Goal: Learn about a topic: Learn about a topic

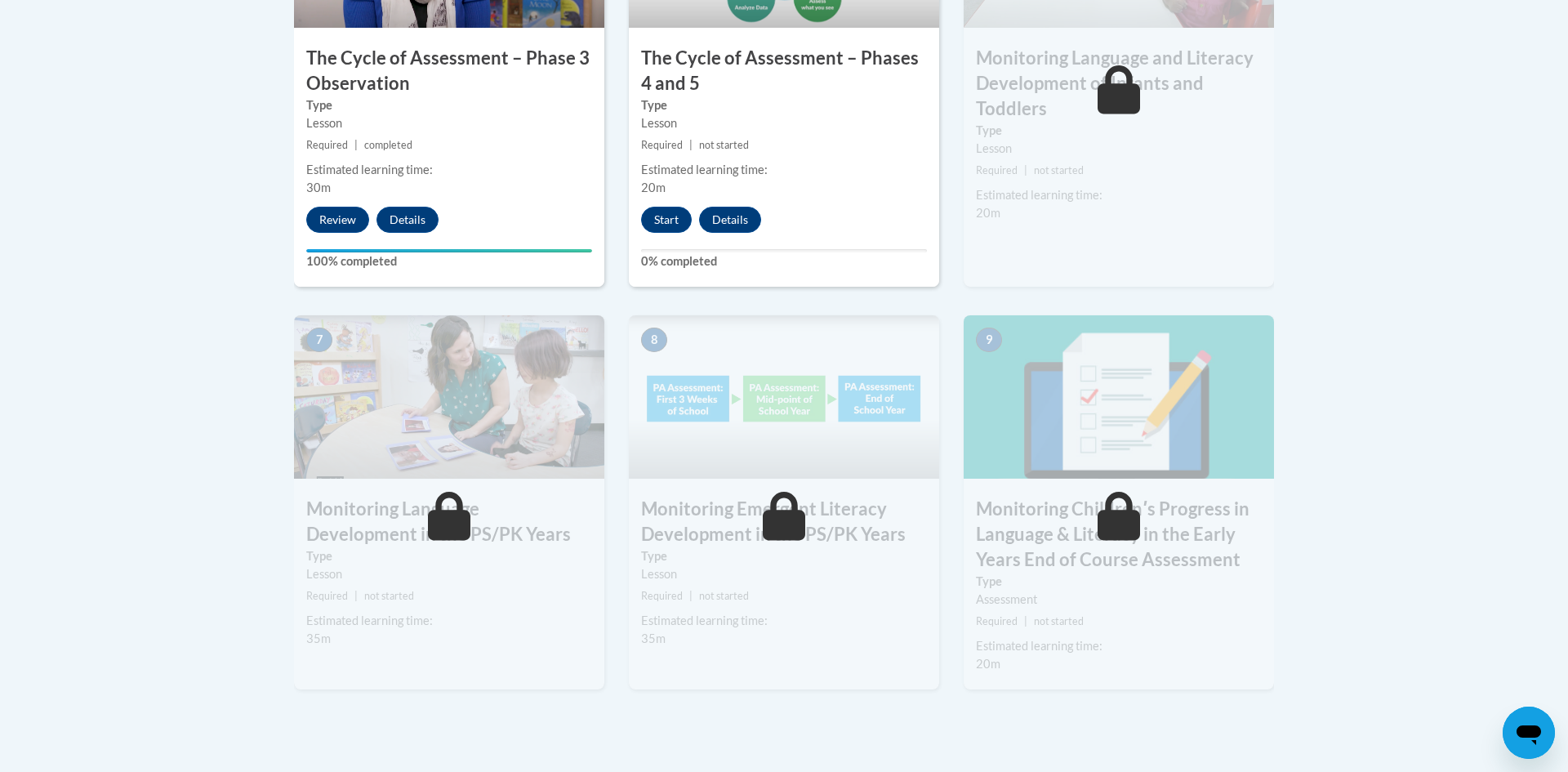
scroll to position [1219, 0]
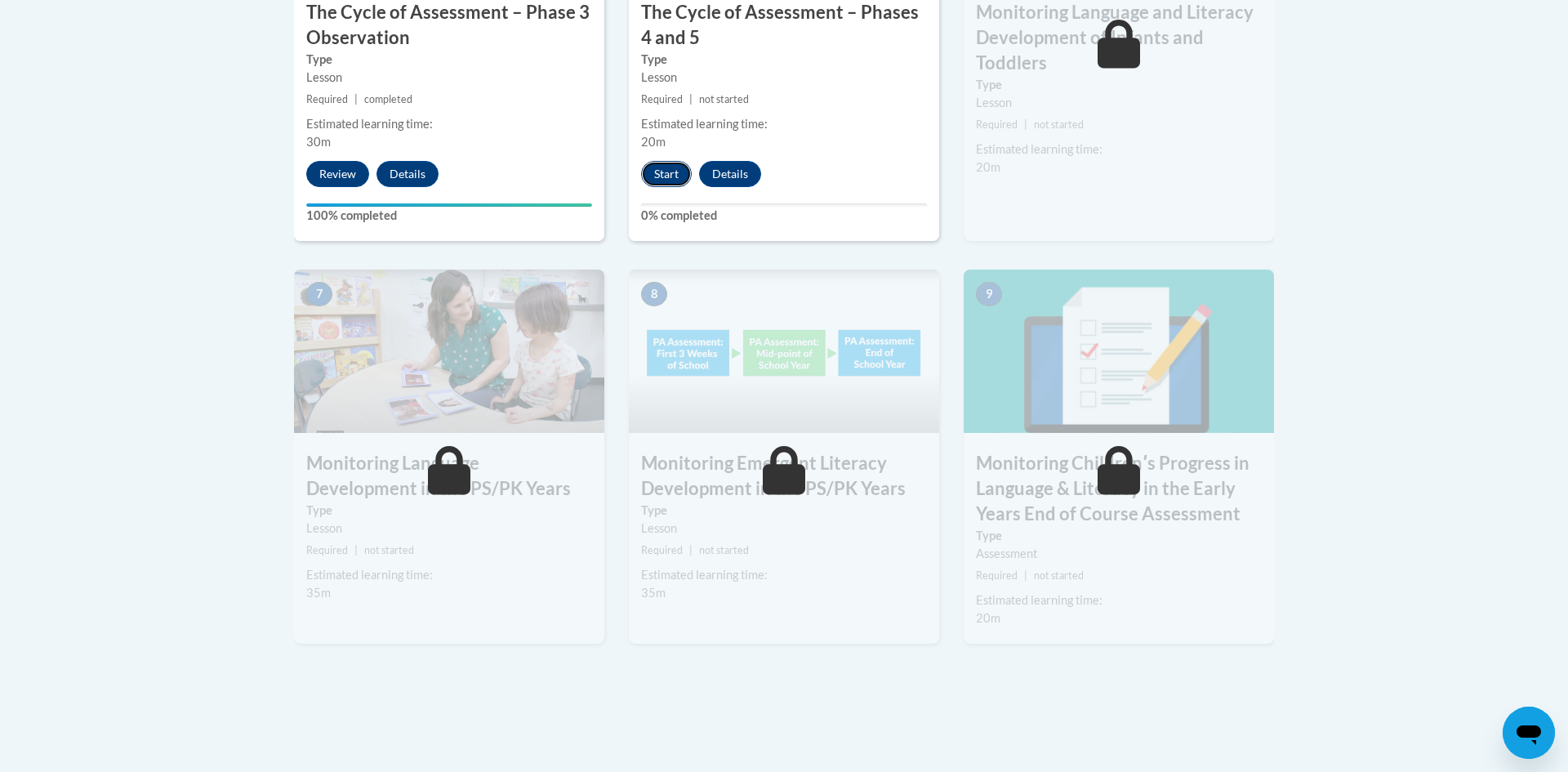
click at [657, 177] on button "Start" at bounding box center [666, 174] width 51 height 26
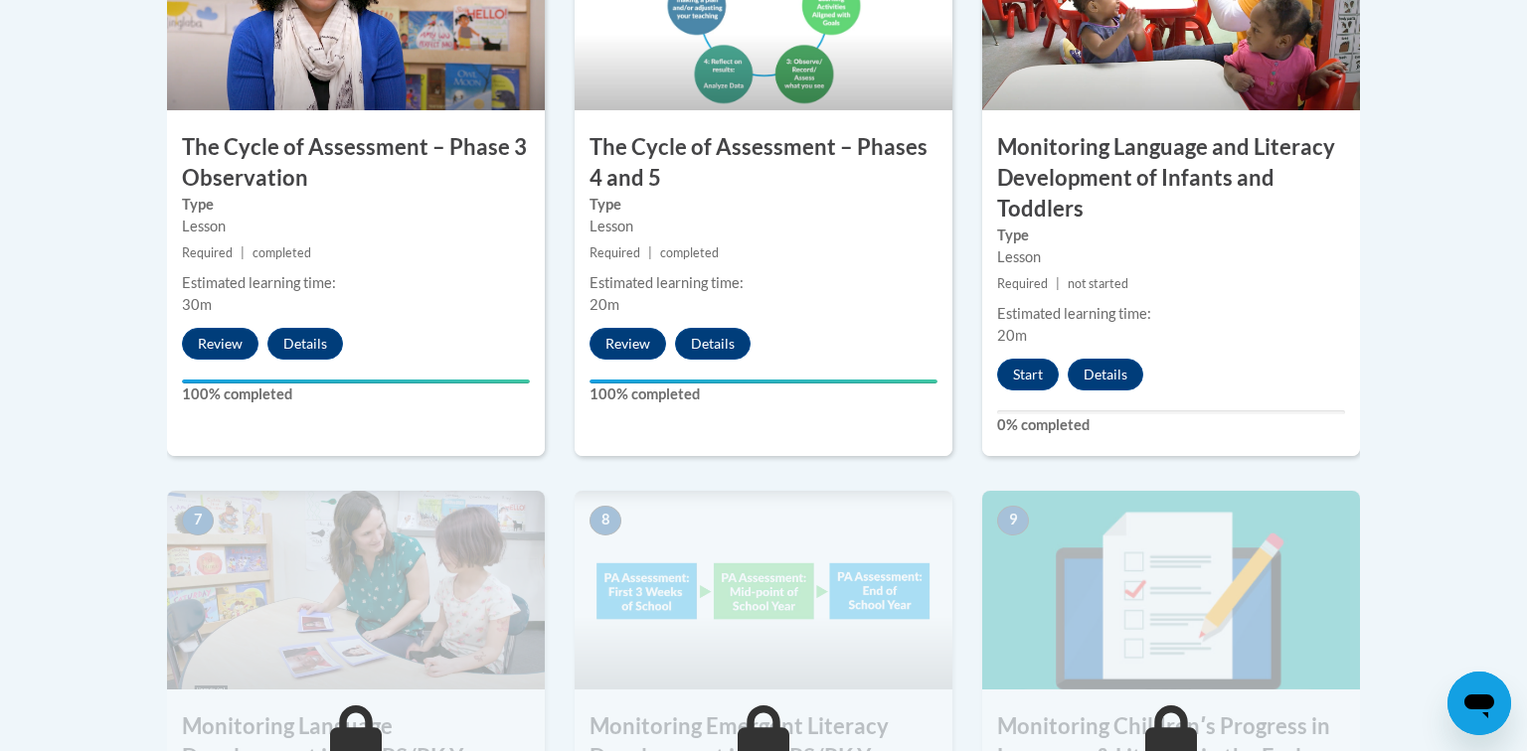
scroll to position [1345, 0]
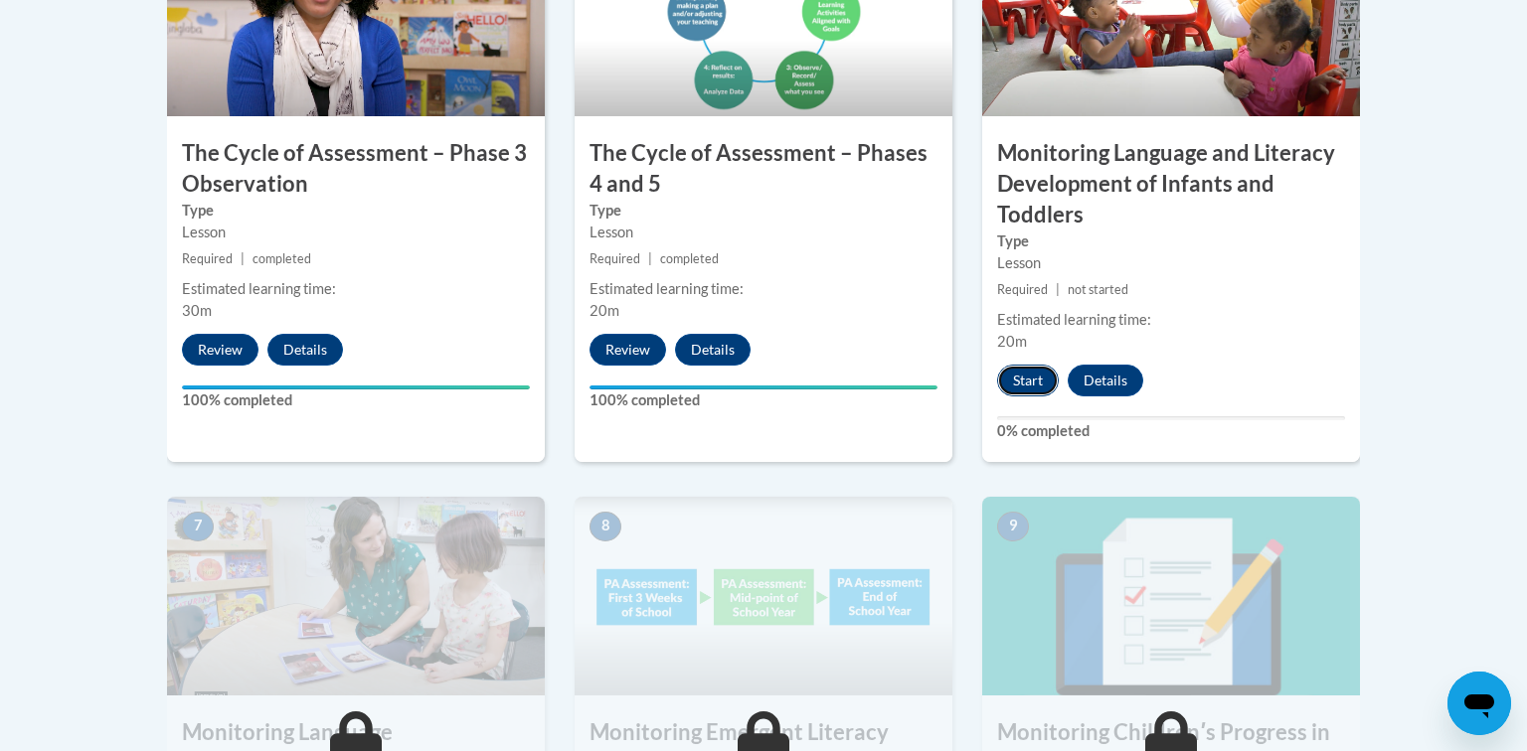
click at [1030, 378] on button "Start" at bounding box center [1028, 381] width 62 height 32
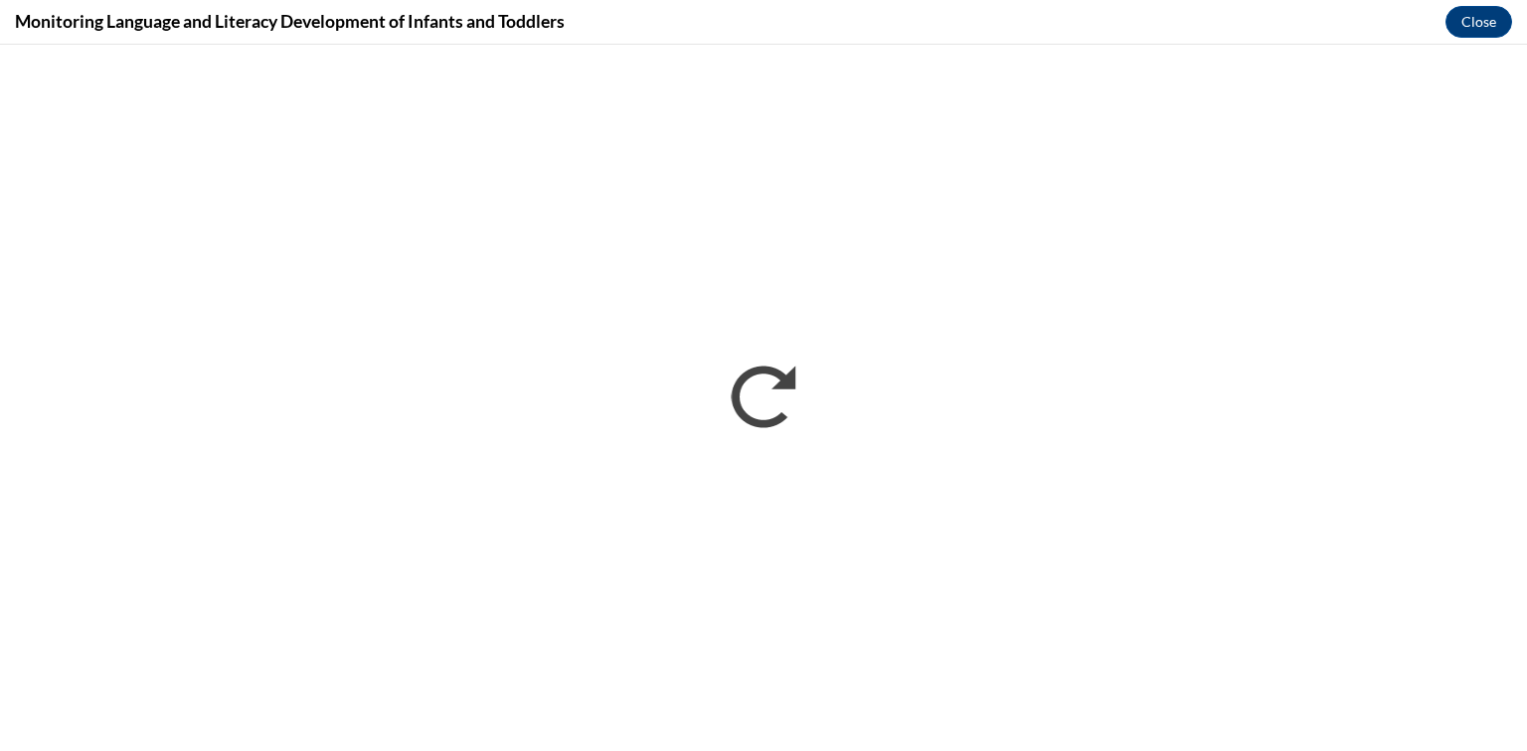
scroll to position [0, 0]
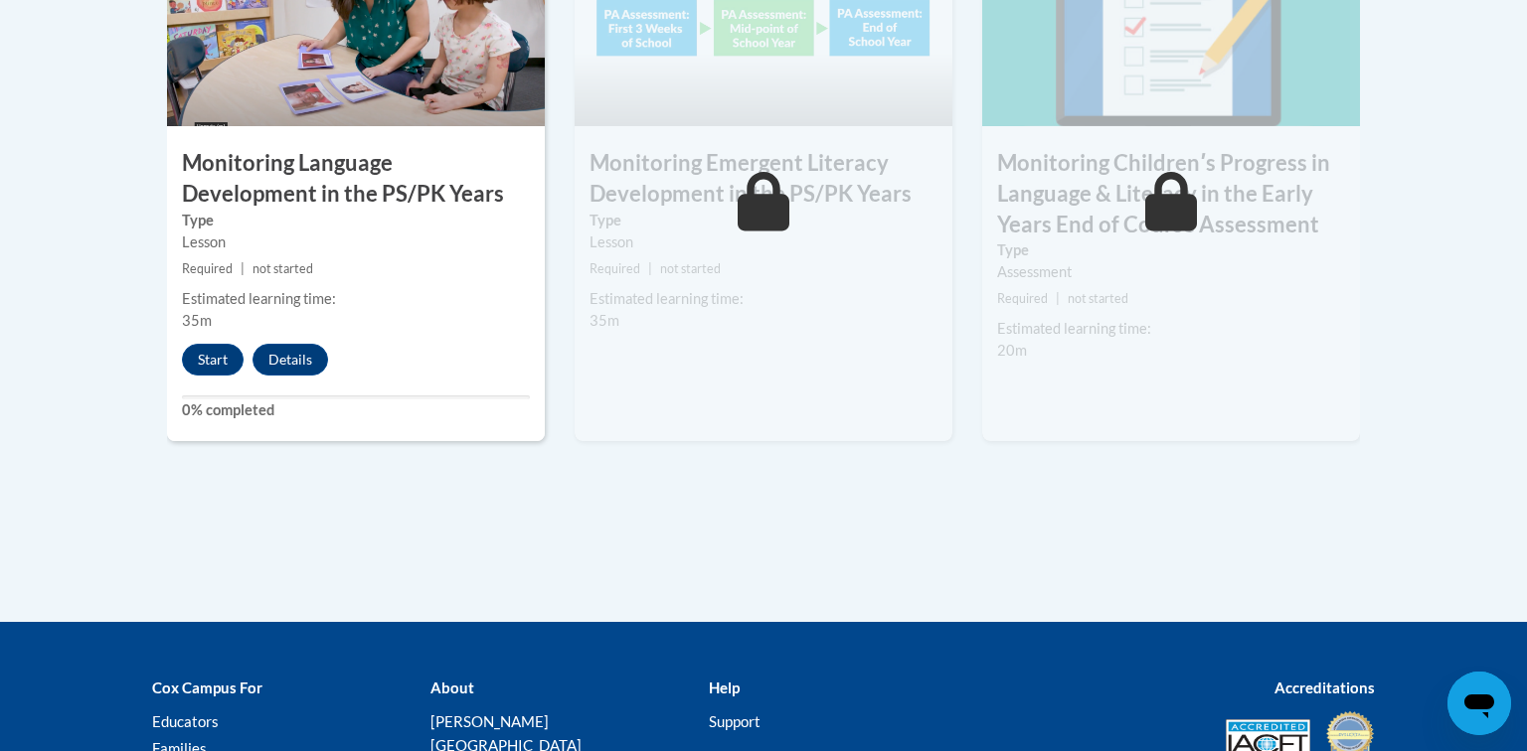
scroll to position [1912, 0]
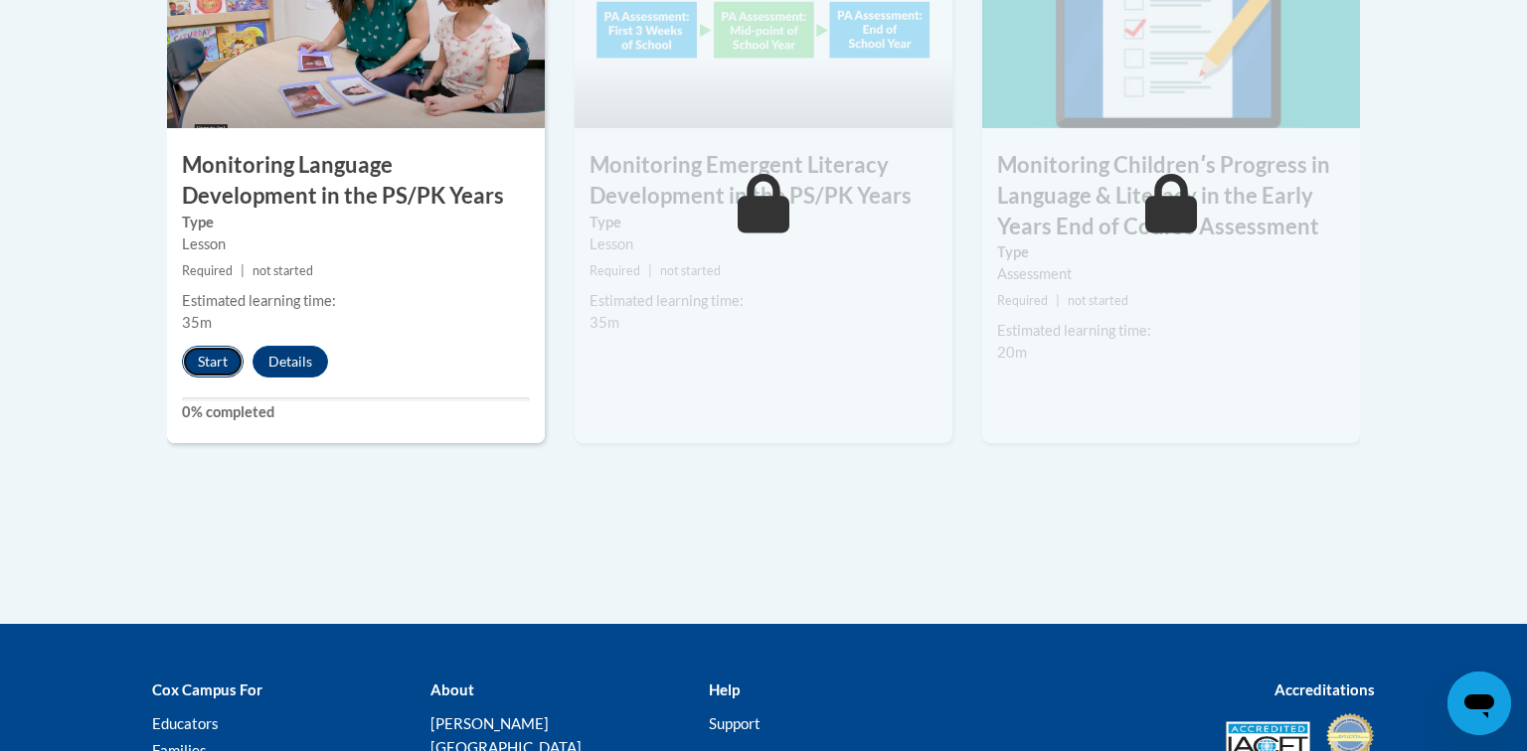
click at [202, 367] on button "Start" at bounding box center [213, 362] width 62 height 32
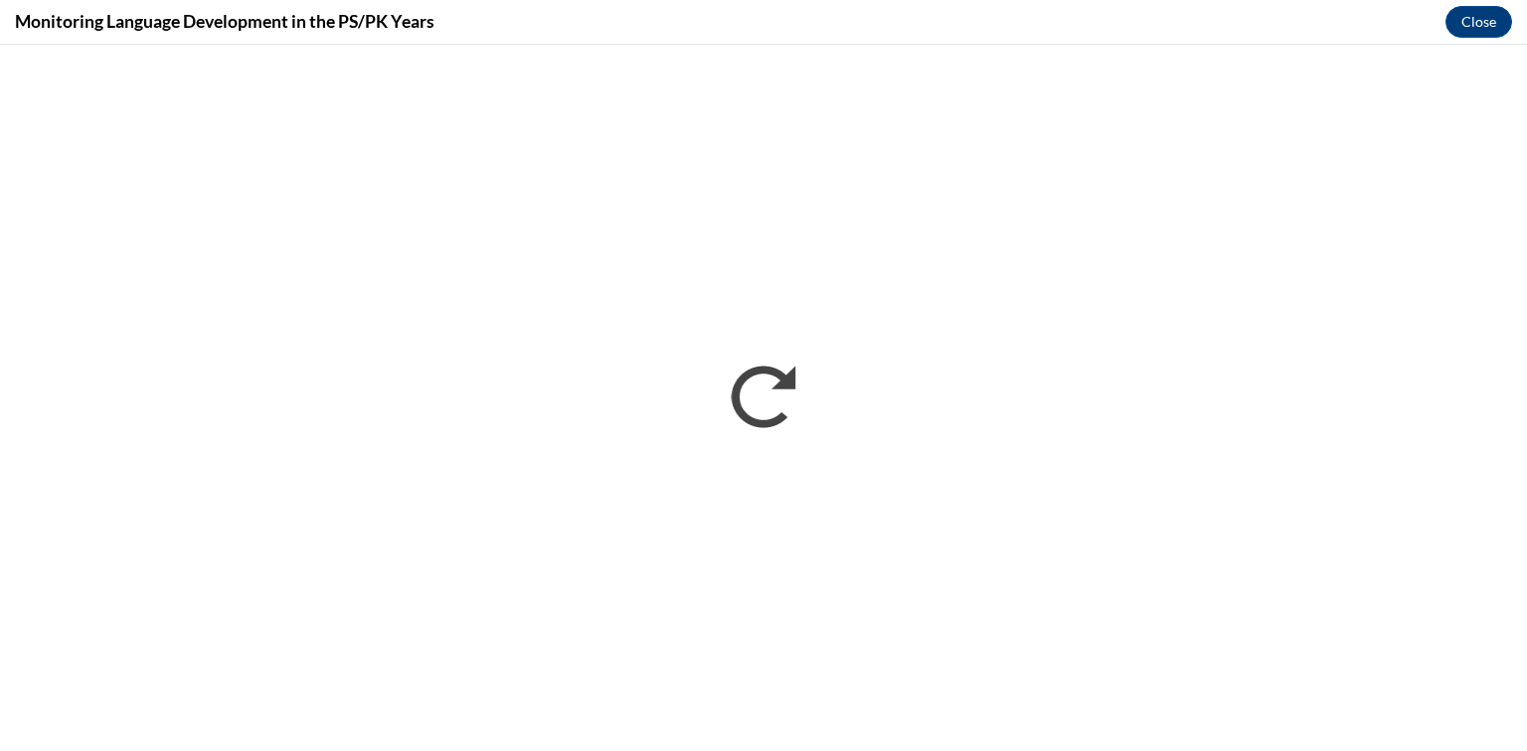
scroll to position [0, 0]
